Goal: Information Seeking & Learning: Find specific fact

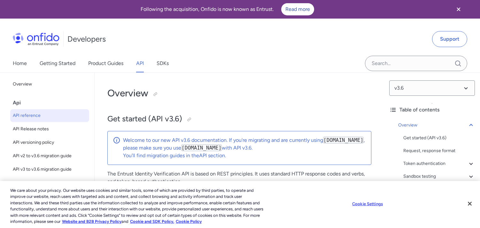
select select "http"
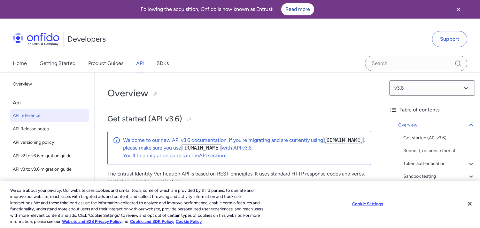
select select "http"
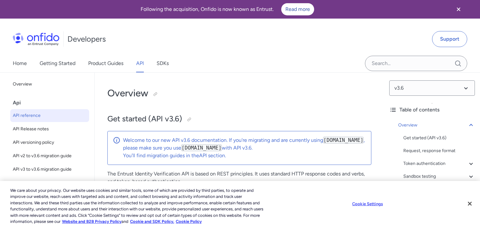
select select "http"
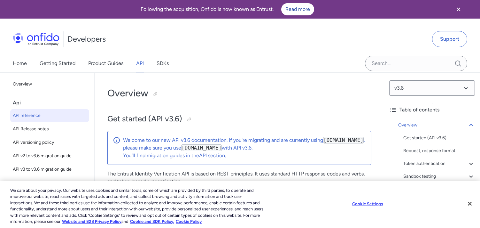
select select "http"
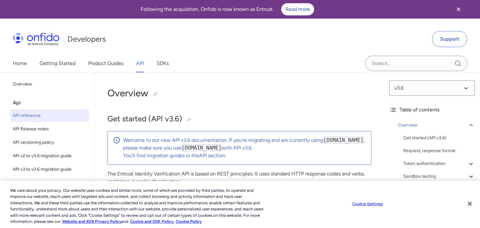
select select "http"
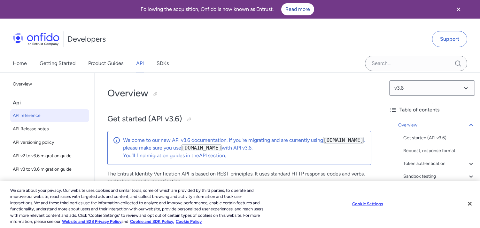
select select "http"
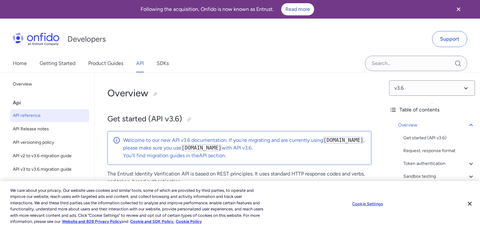
select select "http"
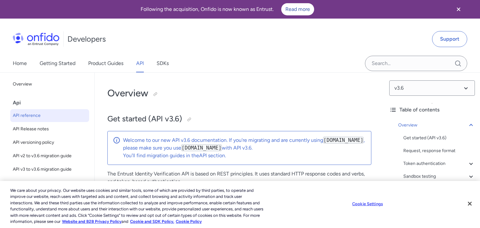
select select "http"
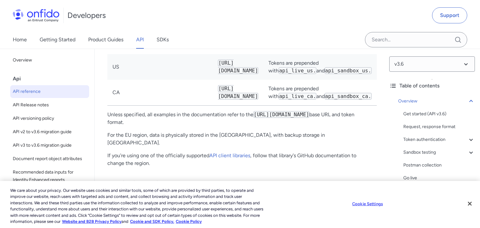
scroll to position [5637, 0]
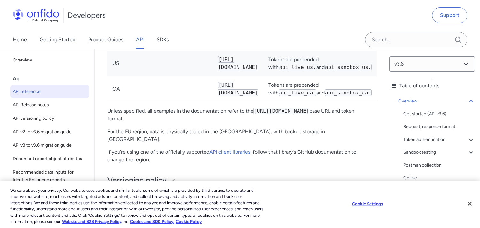
drag, startPoint x: 292, startPoint y: 122, endPoint x: 211, endPoint y: 125, distance: 81.2
click at [213, 76] on td "[URL][DOMAIN_NAME]" at bounding box center [238, 64] width 51 height 26
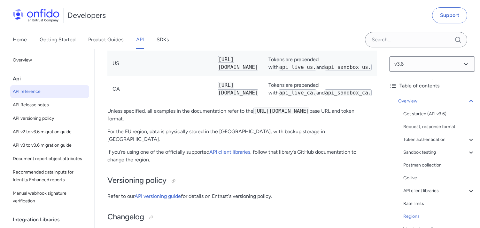
copy code "[URL][DOMAIN_NAME]"
